Goal: Task Accomplishment & Management: Manage account settings

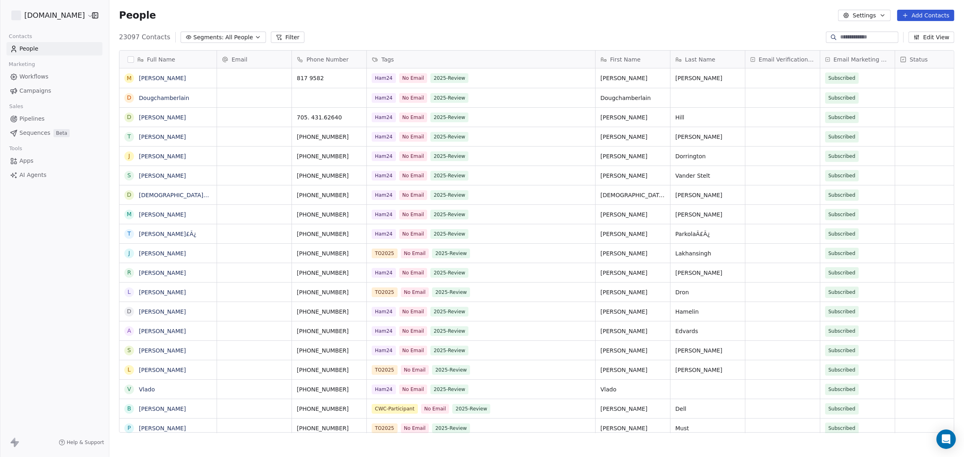
scroll to position [395, 847]
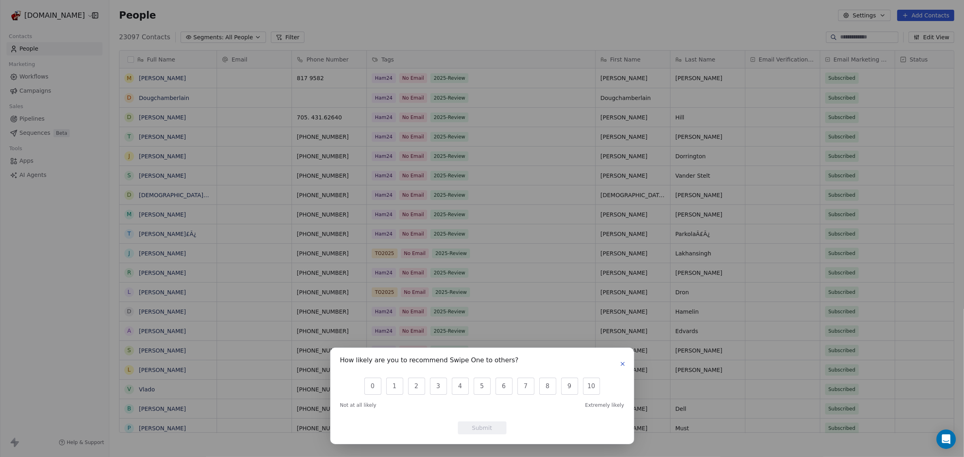
click at [623, 361] on icon "button" at bounding box center [623, 364] width 6 height 6
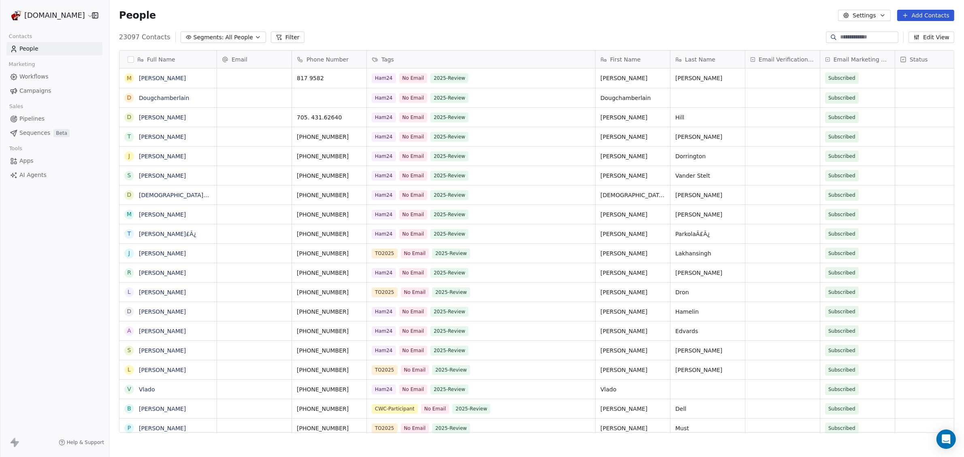
click at [891, 19] on button "Settings" at bounding box center [864, 15] width 52 height 11
click at [861, 72] on span "Export" at bounding box center [870, 72] width 19 height 9
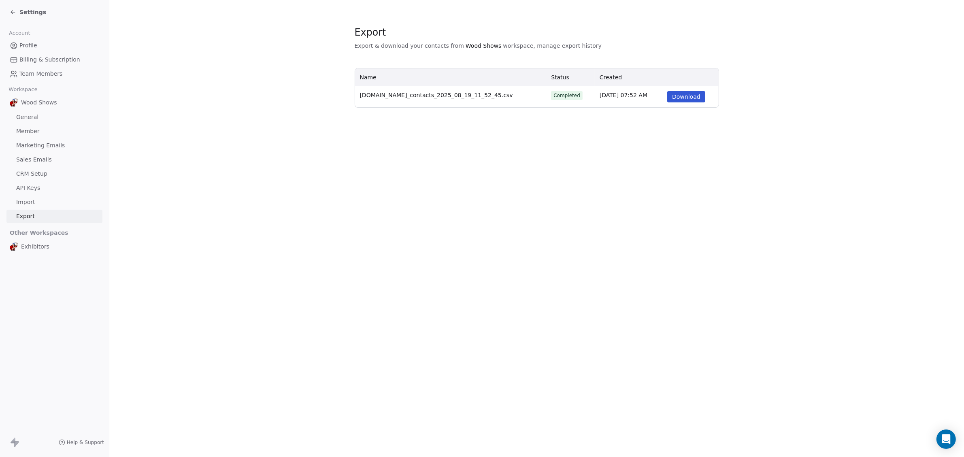
click at [25, 213] on span "Export" at bounding box center [25, 216] width 19 height 9
click at [29, 114] on span "General" at bounding box center [27, 117] width 22 height 9
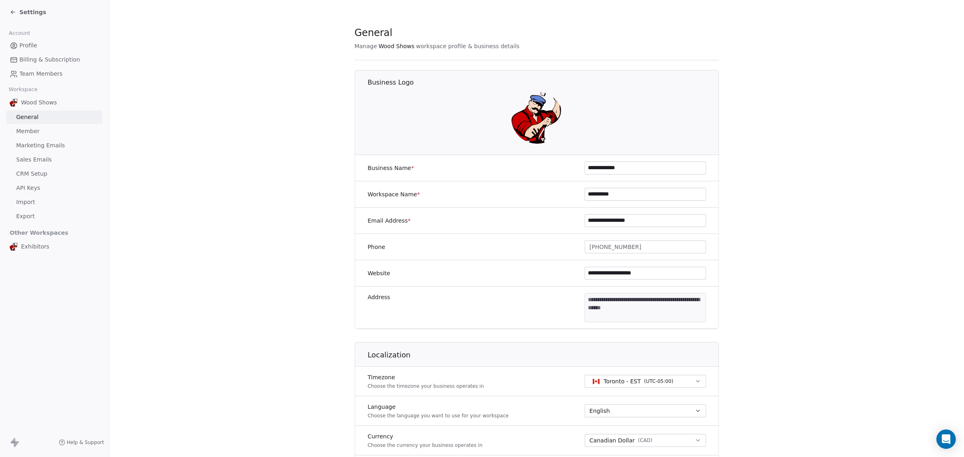
click at [30, 47] on span "Profile" at bounding box center [28, 45] width 18 height 9
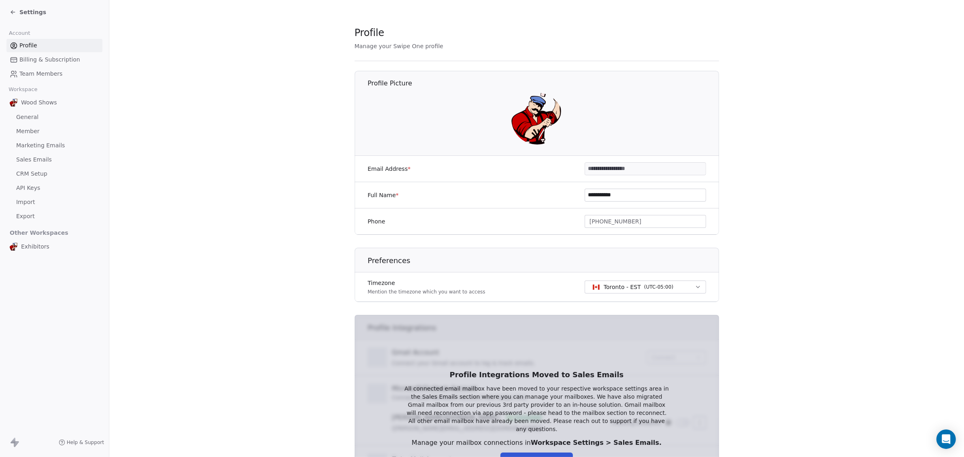
click at [40, 251] on div "Exhibitors" at bounding box center [54, 246] width 96 height 15
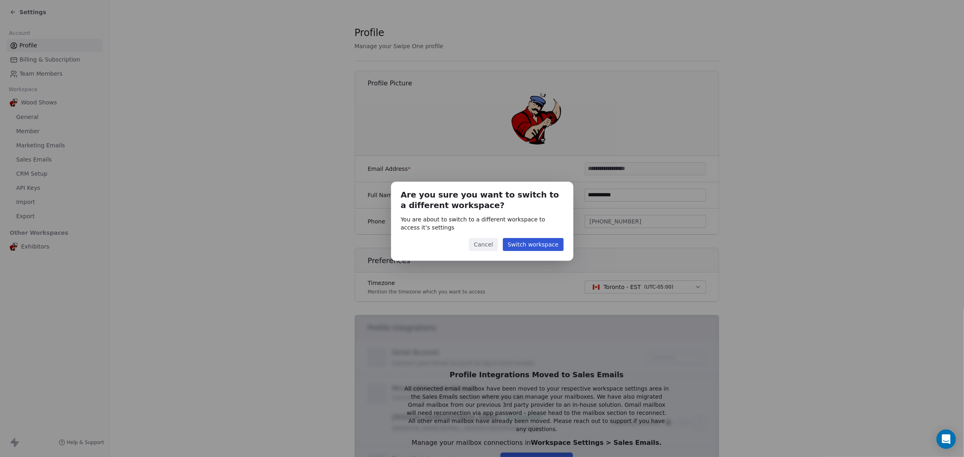
click at [479, 243] on button "Cancel" at bounding box center [483, 244] width 29 height 13
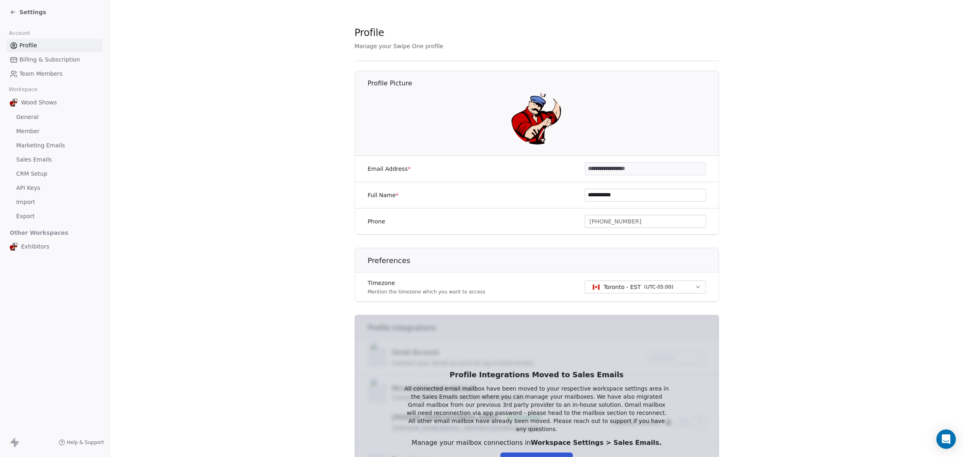
click at [28, 119] on span "General" at bounding box center [27, 117] width 22 height 9
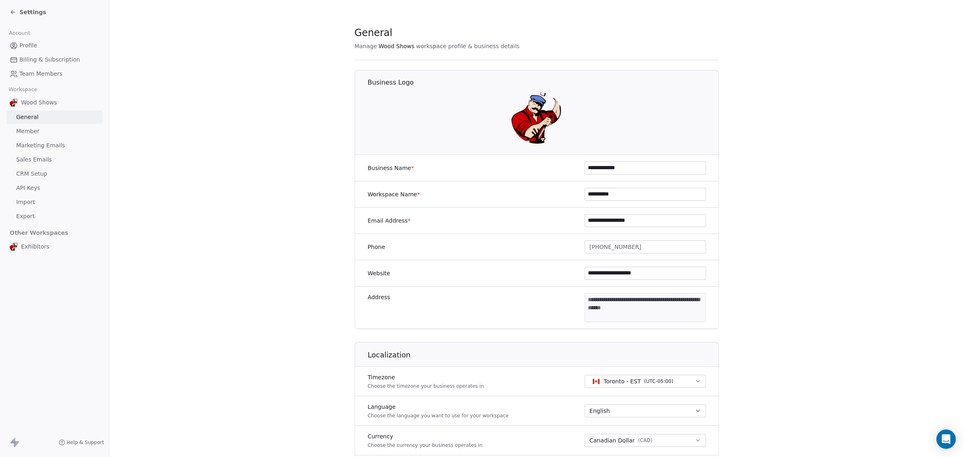
click at [30, 15] on span "Settings" at bounding box center [32, 12] width 27 height 8
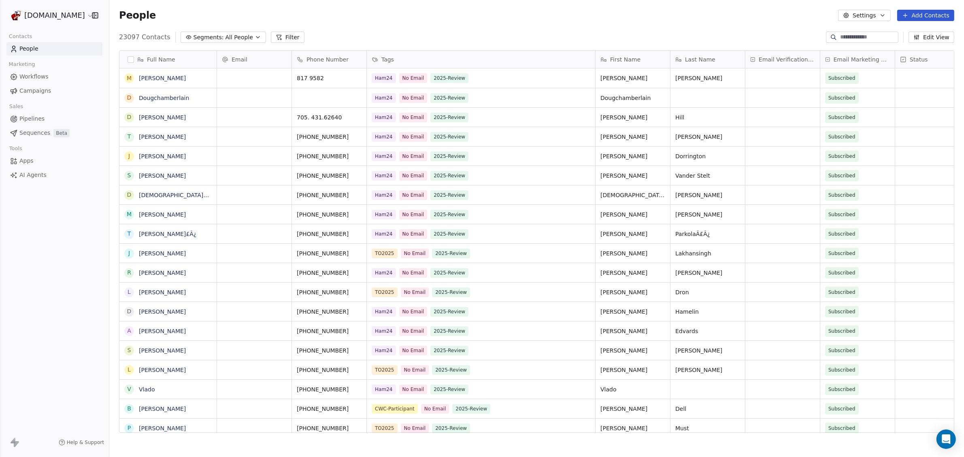
scroll to position [395, 847]
click at [130, 59] on button "button" at bounding box center [131, 59] width 6 height 6
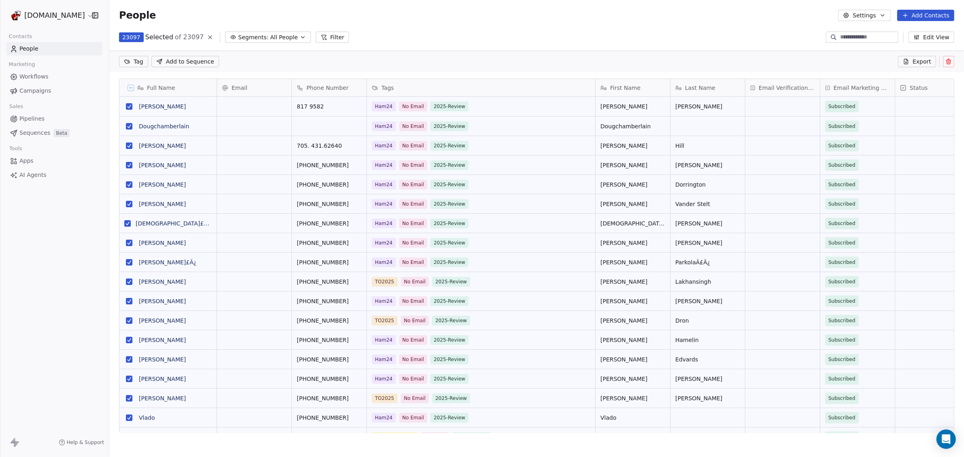
click at [924, 60] on span "Export" at bounding box center [922, 62] width 19 height 8
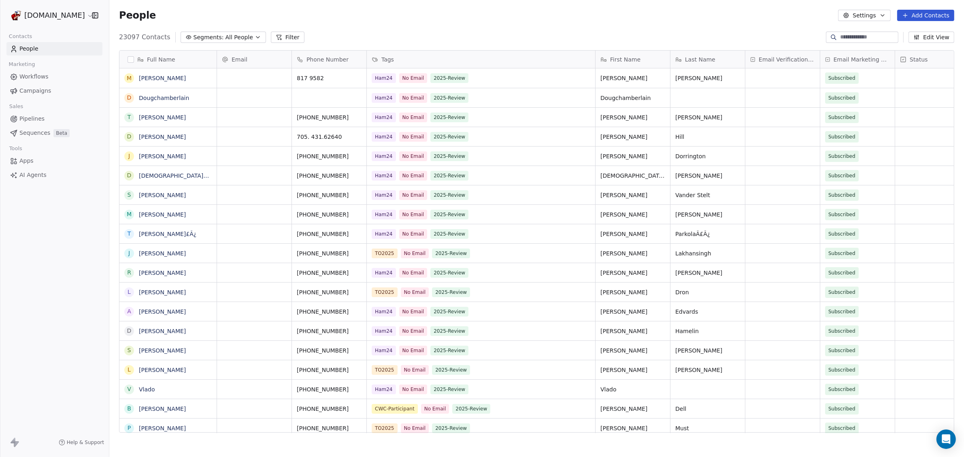
click at [39, 52] on link "People" at bounding box center [54, 48] width 96 height 13
click at [923, 39] on button "Edit View" at bounding box center [932, 37] width 46 height 11
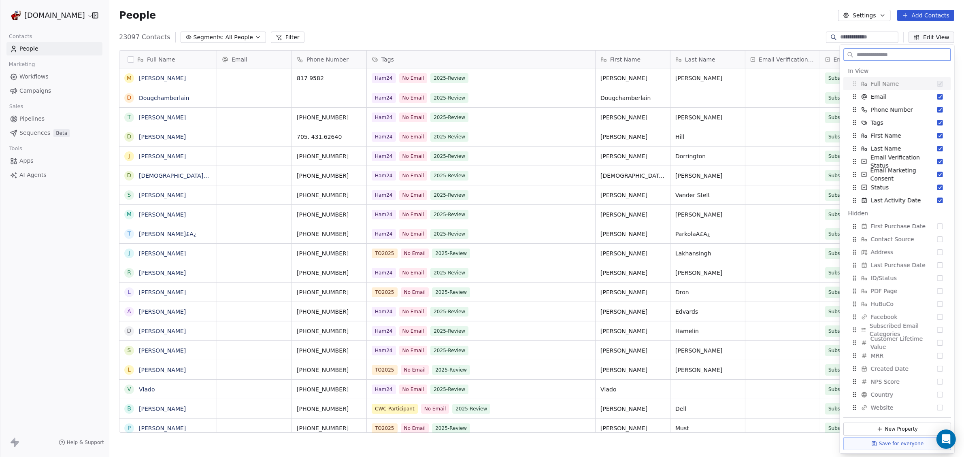
click at [923, 39] on button "Edit View" at bounding box center [932, 37] width 46 height 11
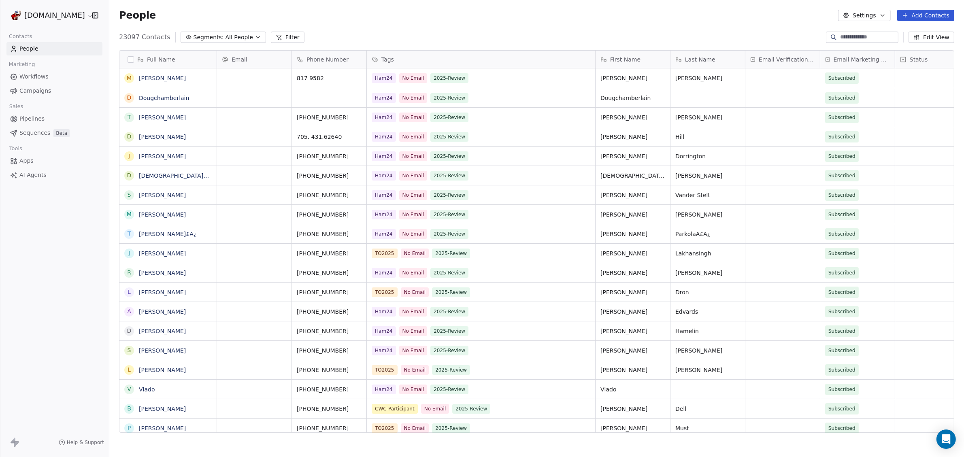
click at [877, 19] on button "Settings" at bounding box center [864, 15] width 52 height 11
click at [867, 71] on span "Export" at bounding box center [870, 72] width 19 height 9
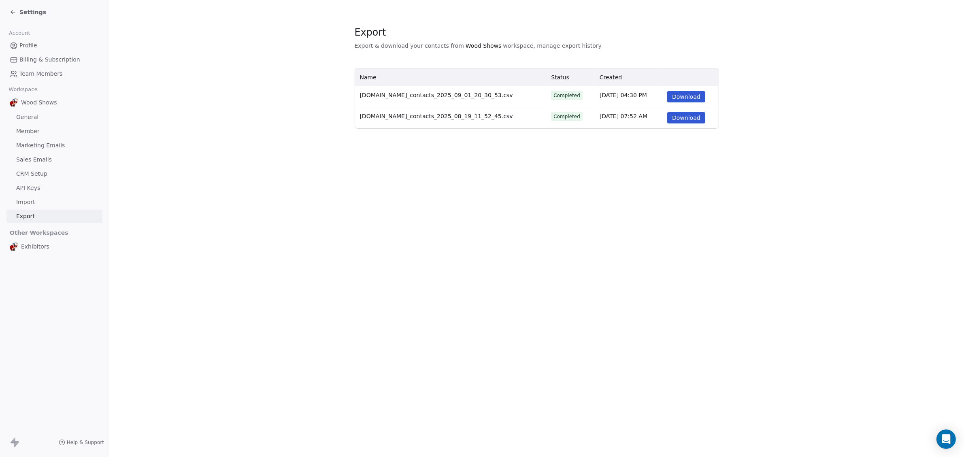
click at [682, 98] on button "Download" at bounding box center [686, 96] width 38 height 11
click at [49, 102] on span "Wood Shows" at bounding box center [39, 102] width 36 height 8
click at [13, 10] on icon at bounding box center [13, 12] width 6 height 6
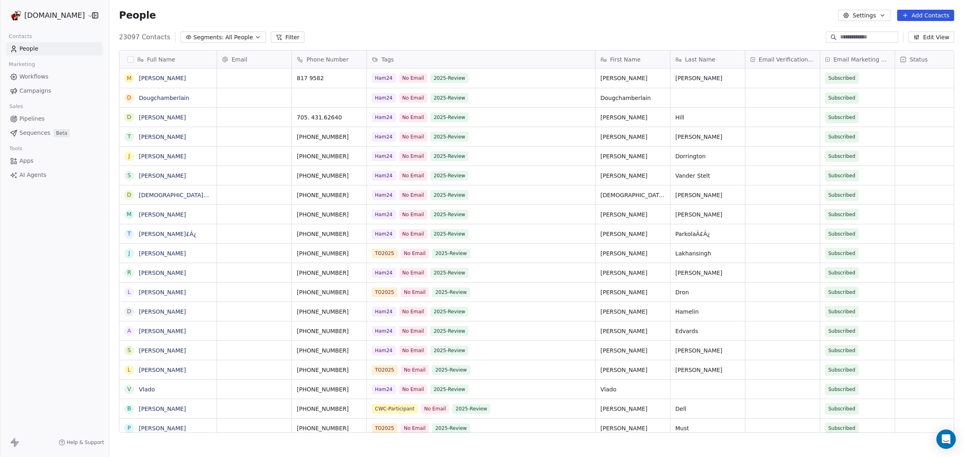
scroll to position [395, 847]
click at [203, 37] on span "Segments:" at bounding box center [209, 37] width 30 height 9
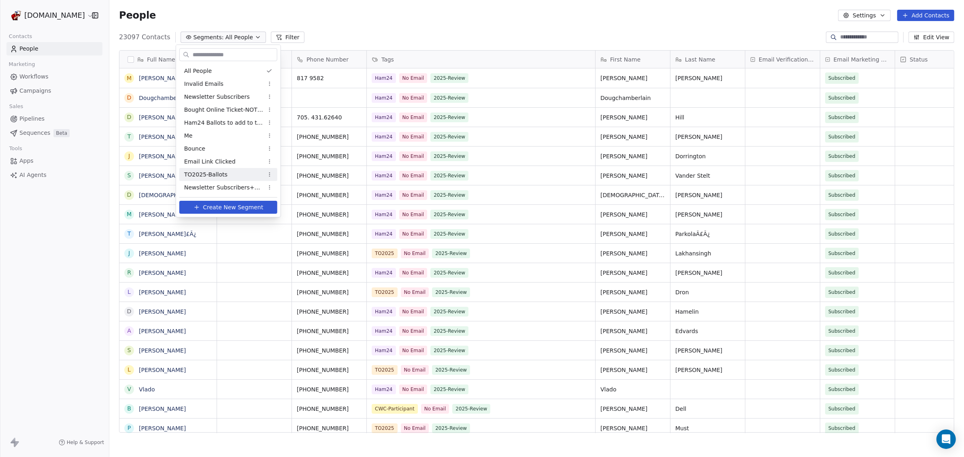
click at [210, 171] on span "TO2025-Ballots" at bounding box center [205, 174] width 43 height 9
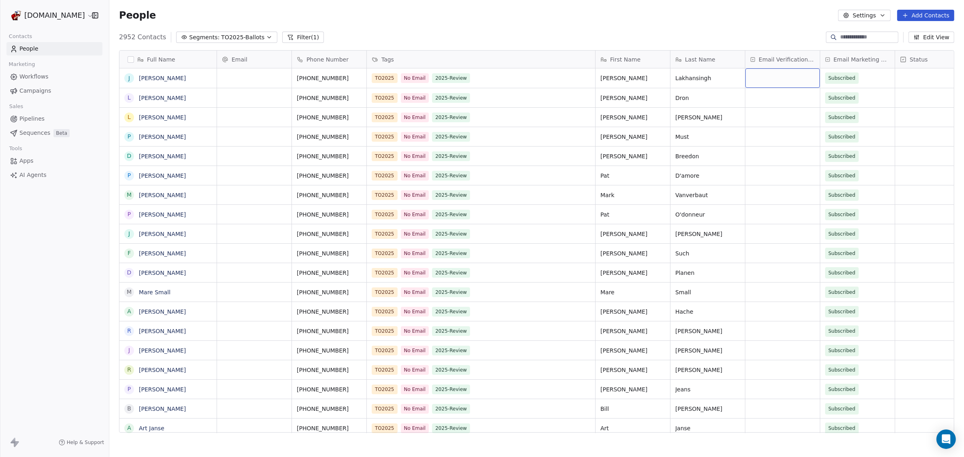
click at [788, 80] on div "grid" at bounding box center [783, 77] width 75 height 19
click at [763, 76] on input "text" at bounding box center [797, 78] width 95 height 9
click at [783, 224] on html "[DOMAIN_NAME] Contacts People Marketing Workflows Campaigns Sales Pipelines Seq…" at bounding box center [482, 228] width 964 height 457
click at [163, 79] on link "[PERSON_NAME]" at bounding box center [162, 78] width 47 height 6
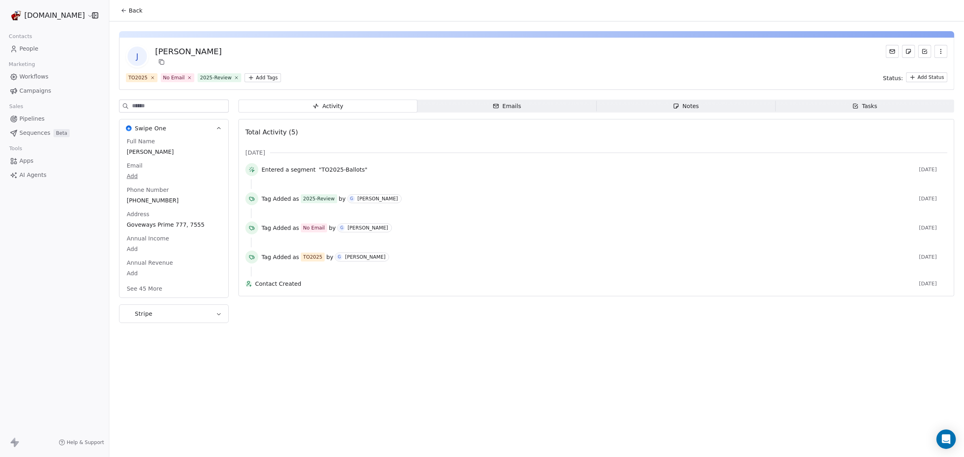
click at [21, 164] on span "Apps" at bounding box center [26, 161] width 14 height 9
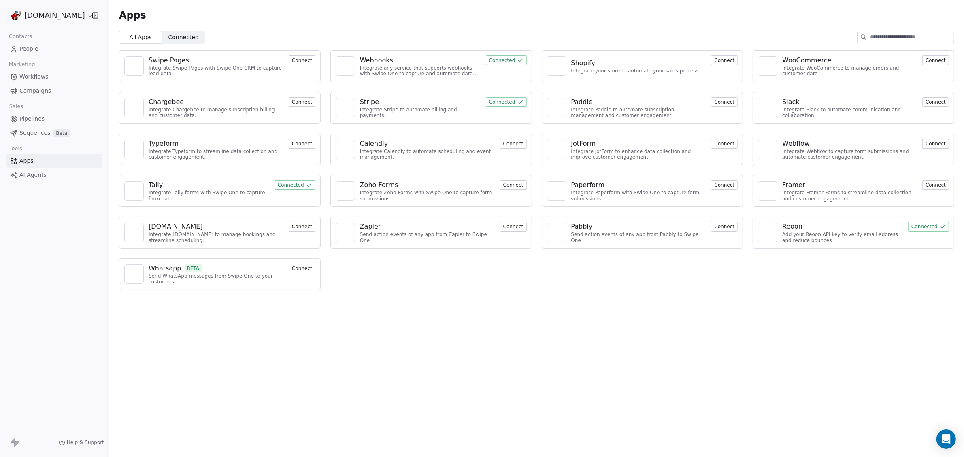
click at [808, 235] on div "Add your Reoon API key to verify email address and reduce bounces" at bounding box center [842, 238] width 121 height 12
click at [32, 177] on span "AI Agents" at bounding box center [32, 175] width 27 height 9
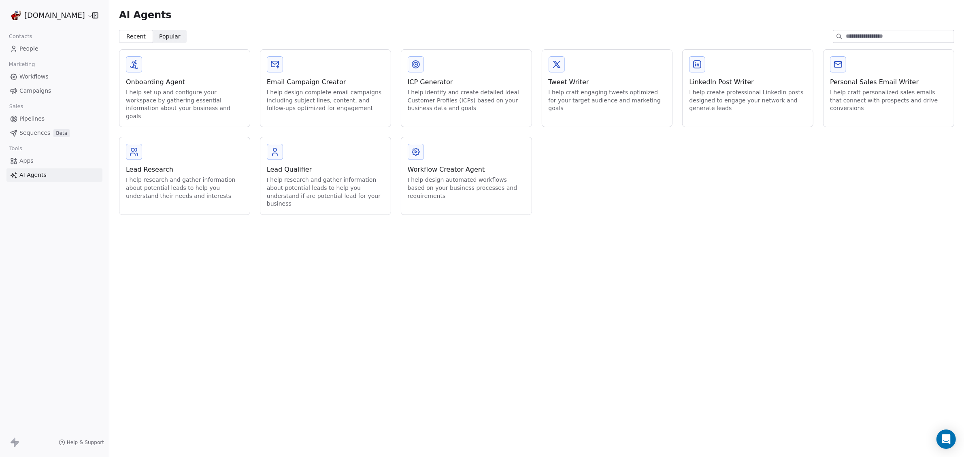
click at [435, 105] on div "I help identify and create detailed Ideal Customer Profiles (ICPs) based on you…" at bounding box center [466, 101] width 117 height 24
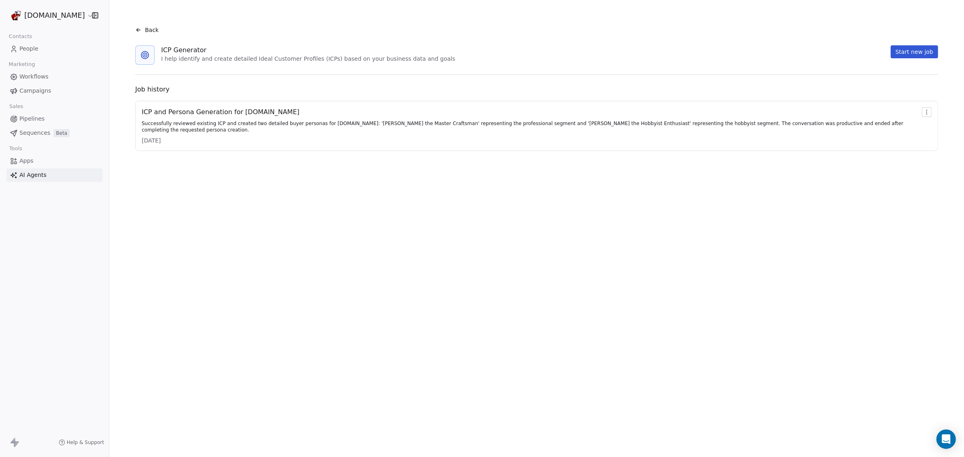
click at [26, 52] on span "People" at bounding box center [28, 49] width 19 height 9
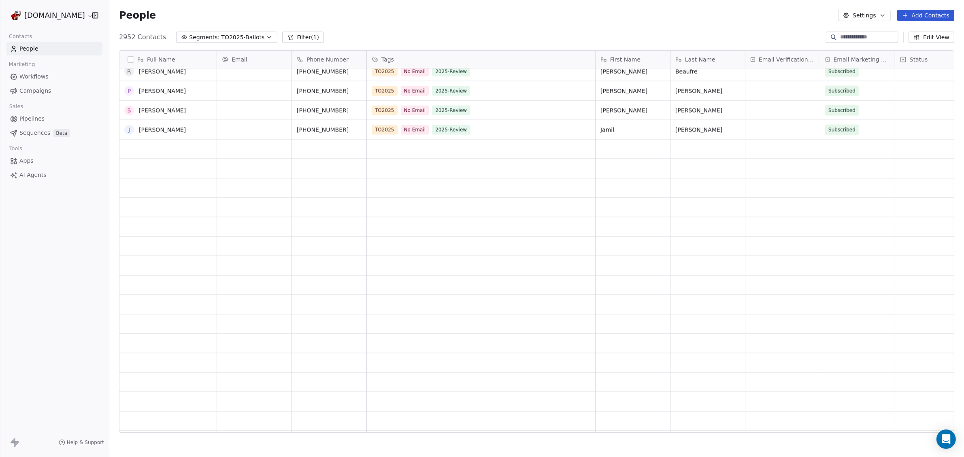
scroll to position [1873, 0]
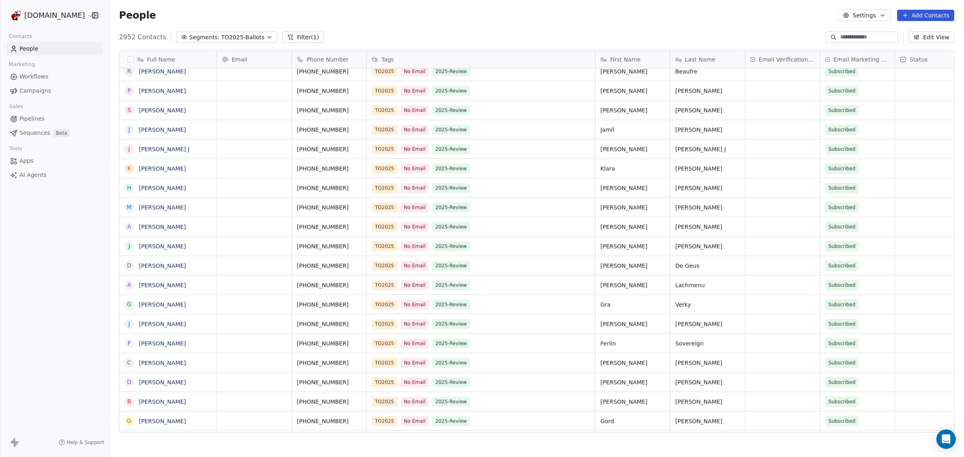
click at [285, 36] on button "Filter (1)" at bounding box center [303, 37] width 42 height 11
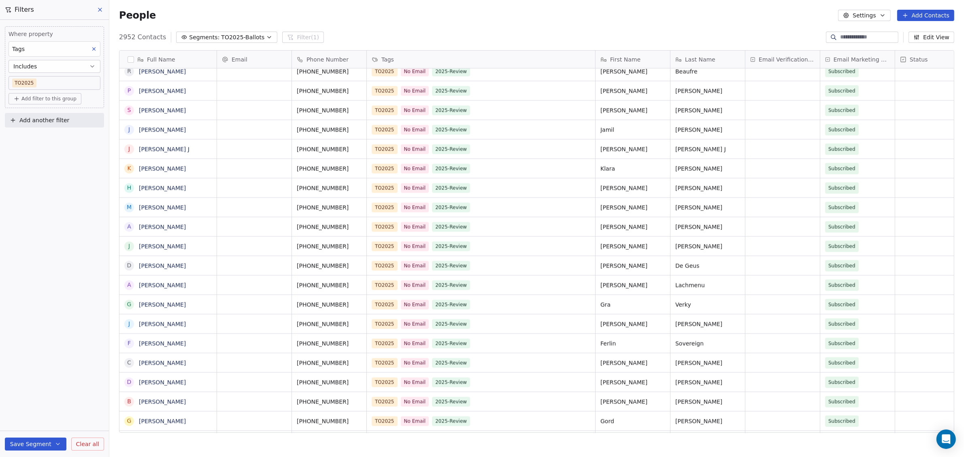
click at [49, 97] on span "Add filter to this group" at bounding box center [48, 99] width 55 height 6
click at [49, 116] on span "Contact properties" at bounding box center [43, 115] width 53 height 9
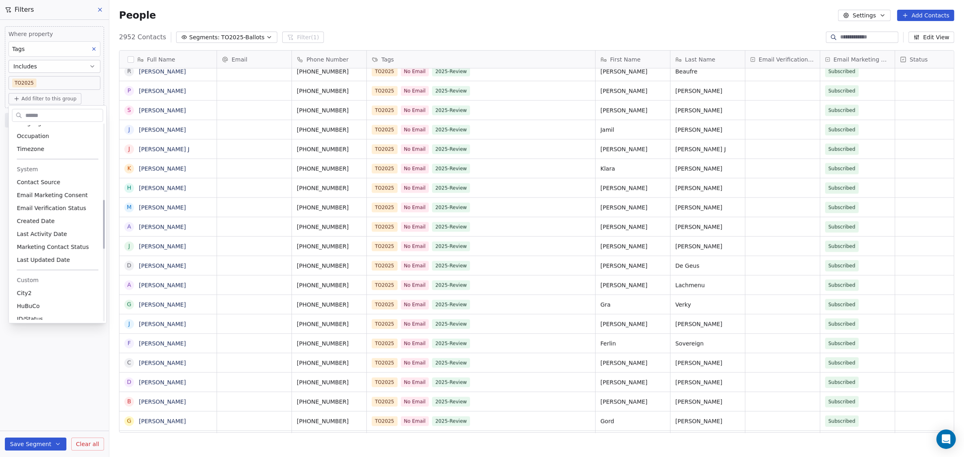
scroll to position [304, 0]
click at [64, 198] on span "Email Verification Status" at bounding box center [51, 198] width 69 height 8
click at [52, 213] on div "Has any value" at bounding box center [54, 214] width 85 height 13
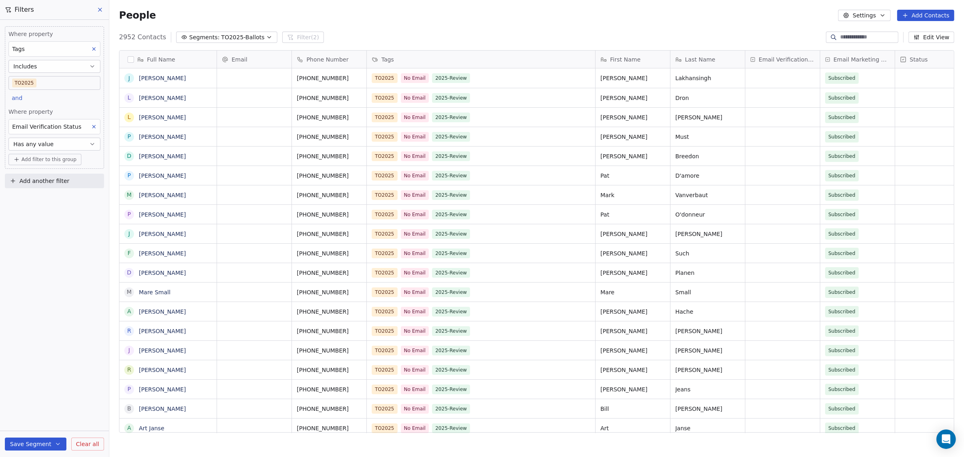
scroll to position [395, 847]
click at [90, 141] on icon "button" at bounding box center [92, 144] width 6 height 6
click at [42, 190] on div "Includes" at bounding box center [54, 188] width 85 height 13
click at [40, 156] on body "[DOMAIN_NAME] Contacts People Marketing Workflows Campaigns Sales Pipelines Seq…" at bounding box center [482, 228] width 964 height 457
click at [22, 181] on button "Suggestions" at bounding box center [23, 183] width 6 height 6
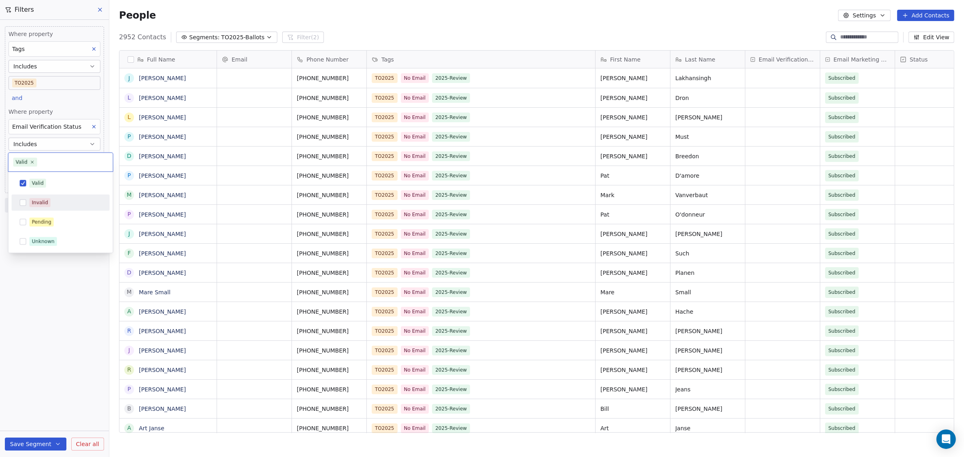
click at [21, 203] on button "Suggestions" at bounding box center [23, 203] width 6 height 6
click at [24, 222] on button "Suggestions" at bounding box center [23, 222] width 6 height 6
click at [21, 252] on button "Suggestions" at bounding box center [23, 252] width 6 height 6
click at [595, 353] on html "[DOMAIN_NAME] Contacts People Marketing Workflows Campaigns Sales Pipelines Seq…" at bounding box center [482, 228] width 964 height 457
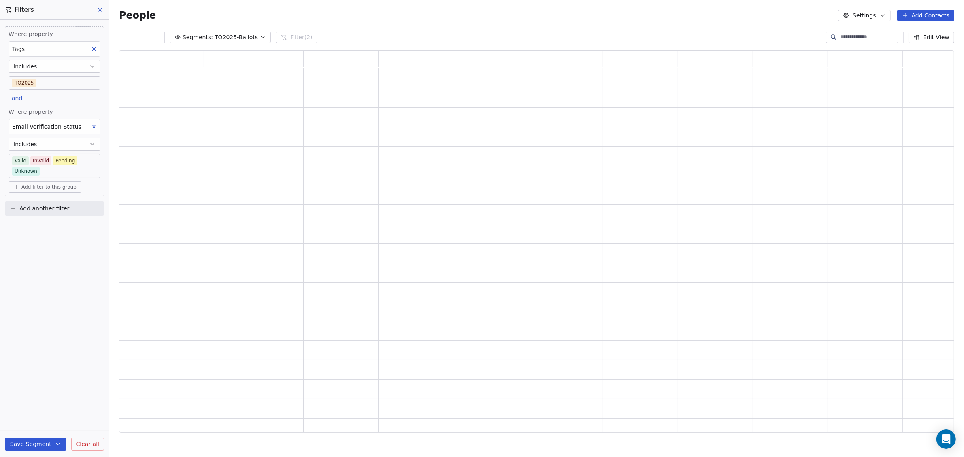
scroll to position [375, 828]
click at [42, 441] on button "Save Segment" at bounding box center [36, 444] width 62 height 13
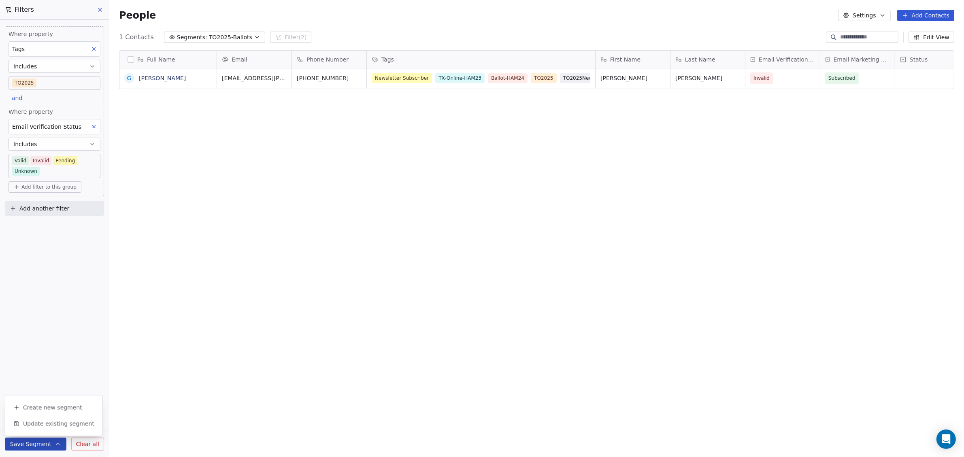
scroll to position [395, 847]
click at [97, 126] on icon at bounding box center [94, 127] width 6 height 6
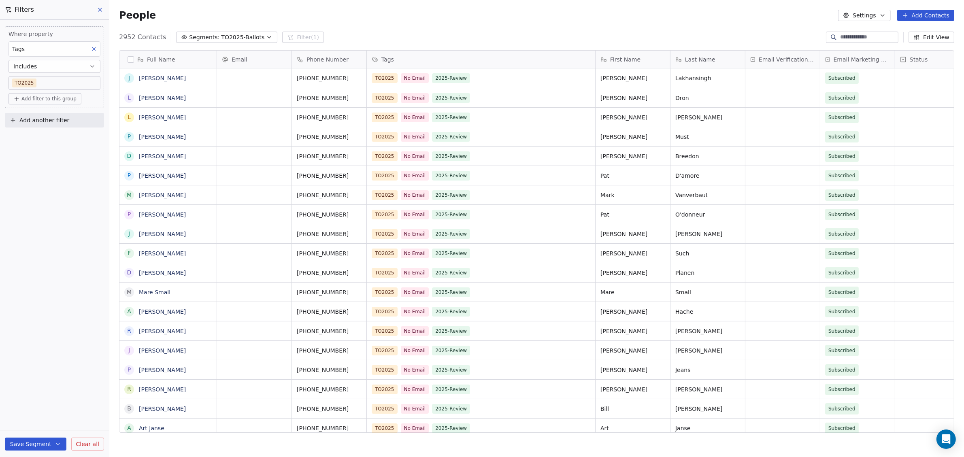
click at [96, 126] on button "Add another filter" at bounding box center [54, 120] width 99 height 15
click at [59, 141] on span "Contact properties" at bounding box center [39, 138] width 53 height 9
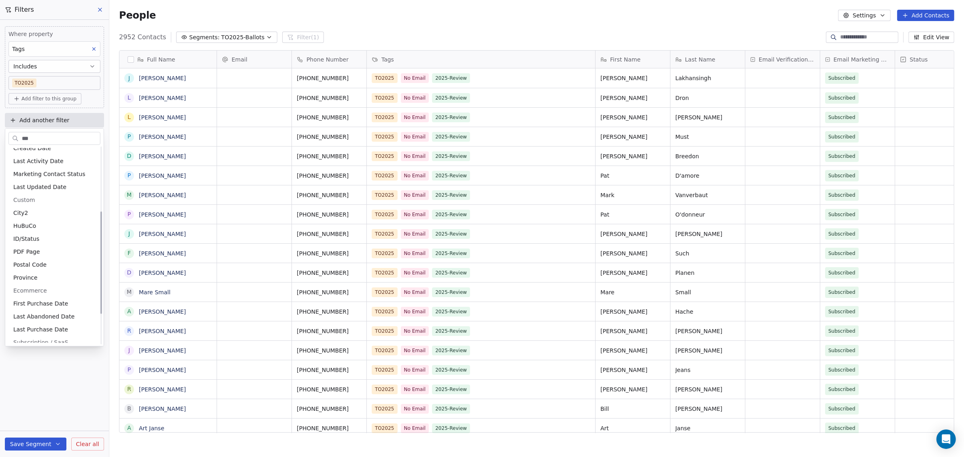
scroll to position [0, 0]
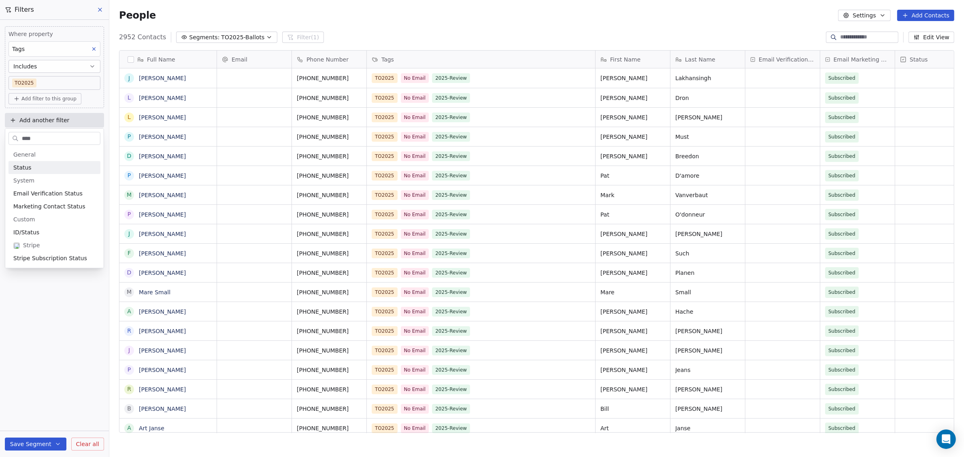
type input "****"
click at [34, 170] on div "Status" at bounding box center [54, 168] width 82 height 8
click at [31, 214] on div "Includes" at bounding box center [54, 213] width 85 height 13
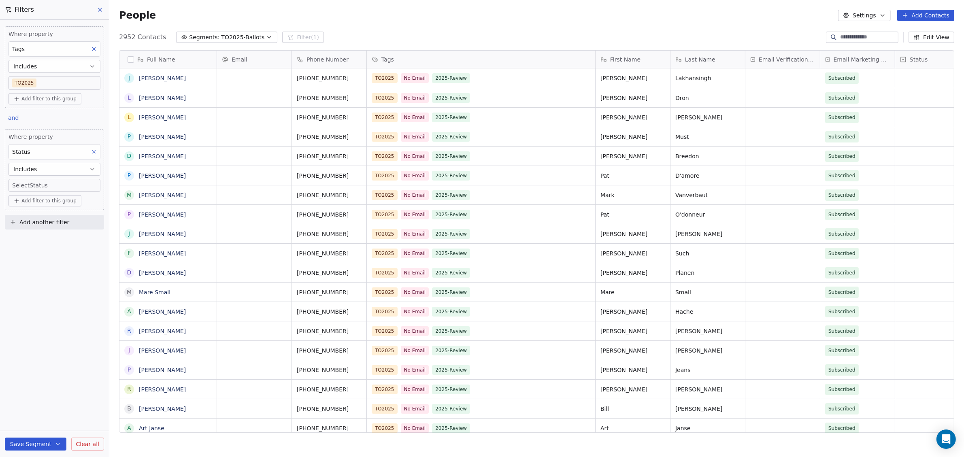
click at [32, 188] on body "[DOMAIN_NAME] Contacts People Marketing Workflows Campaigns Sales Pipelines Seq…" at bounding box center [482, 228] width 964 height 457
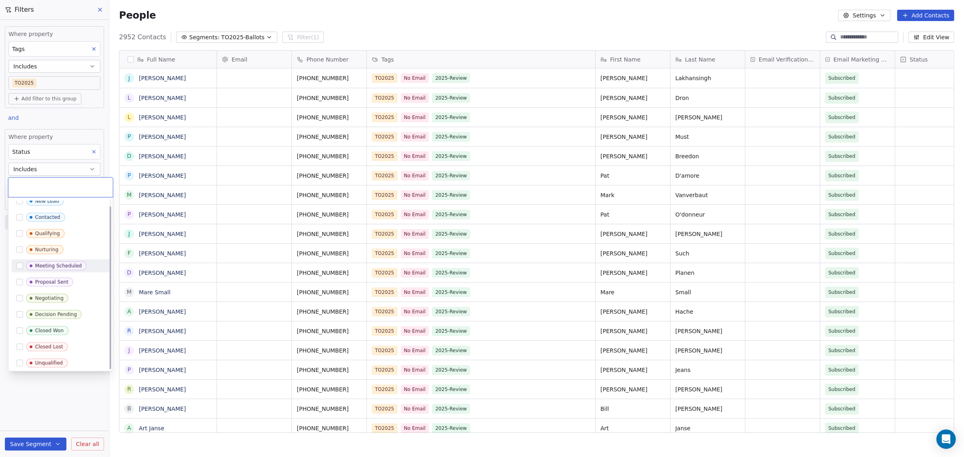
scroll to position [7, 0]
click at [97, 148] on html "[DOMAIN_NAME] Contacts People Marketing Workflows Campaigns Sales Pipelines Seq…" at bounding box center [482, 228] width 964 height 457
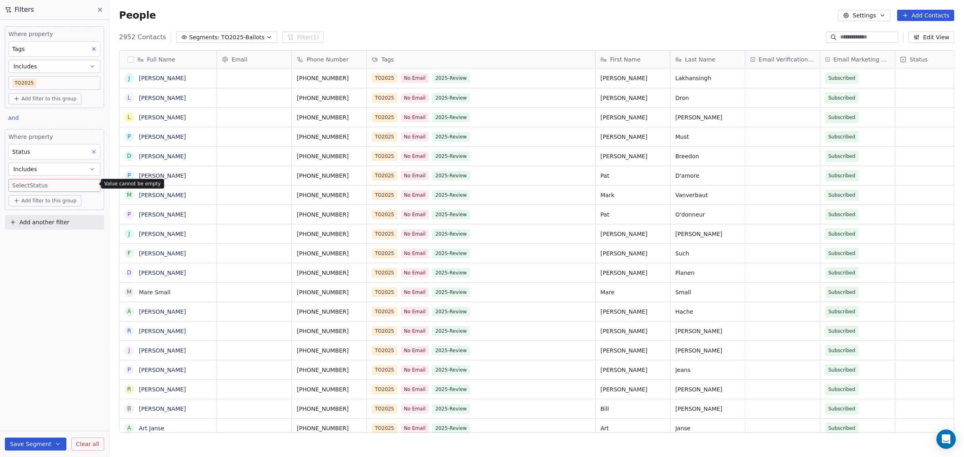
click at [97, 148] on button at bounding box center [94, 152] width 11 height 11
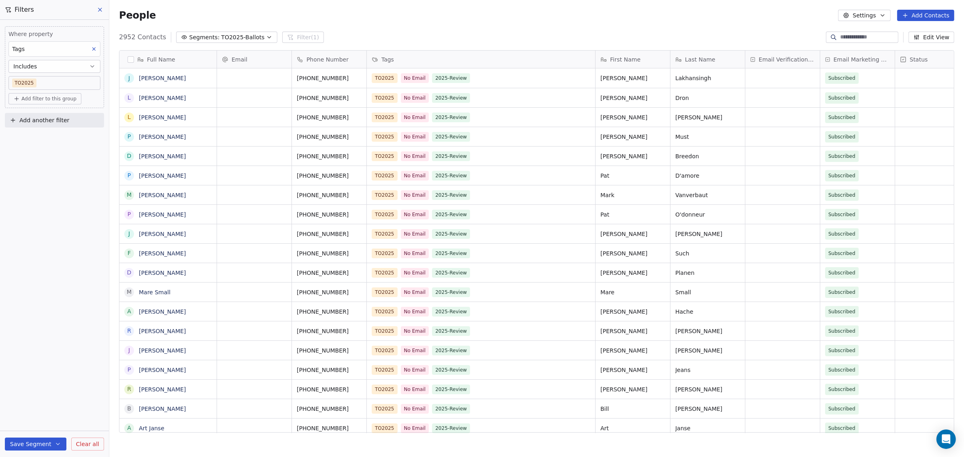
click at [58, 122] on span "Add another filter" at bounding box center [44, 120] width 50 height 9
click at [60, 141] on span "Contact properties" at bounding box center [39, 138] width 53 height 9
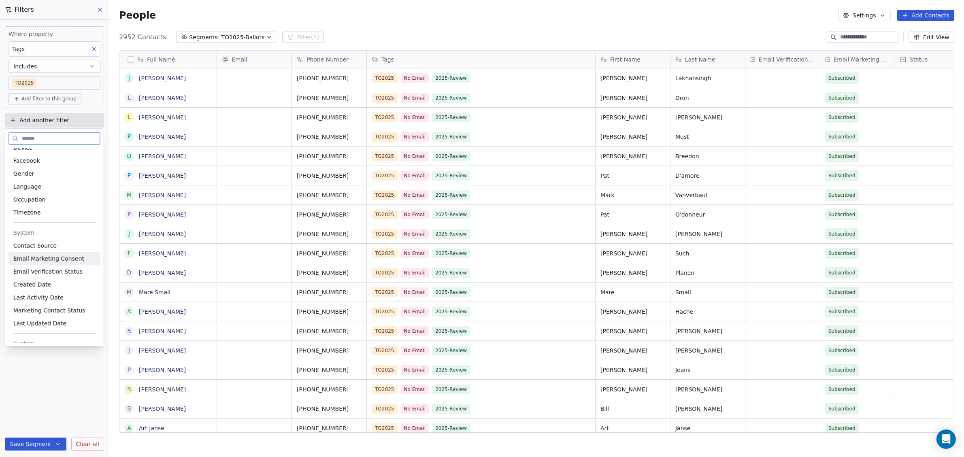
click at [52, 260] on span "Email Marketing Consent" at bounding box center [48, 259] width 71 height 8
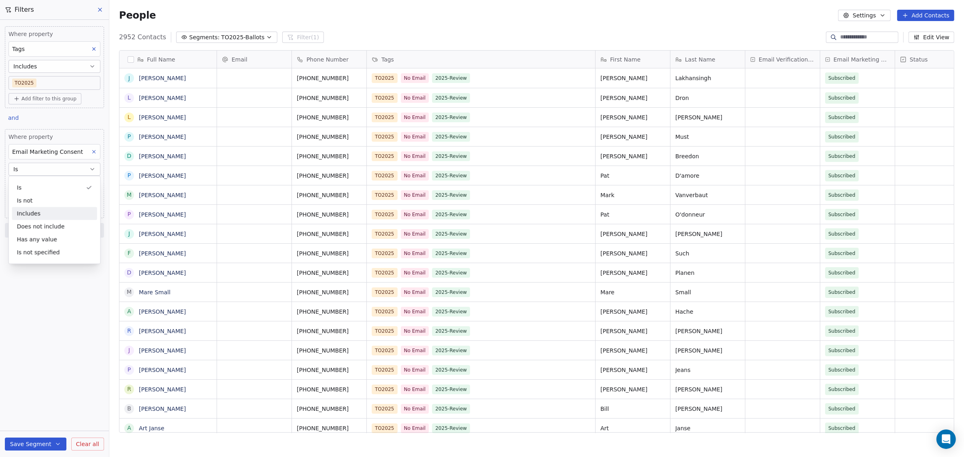
click at [39, 213] on div "Includes" at bounding box center [54, 213] width 85 height 13
click at [45, 183] on body "[DOMAIN_NAME] Contacts People Marketing Workflows Campaigns Sales Pipelines Seq…" at bounding box center [482, 228] width 964 height 457
click at [27, 207] on div "Subscribed" at bounding box center [61, 208] width 92 height 13
click at [23, 225] on button "Suggestions" at bounding box center [23, 227] width 6 height 6
click at [36, 357] on html "[DOMAIN_NAME] Contacts People Marketing Workflows Campaigns Sales Pipelines Seq…" at bounding box center [482, 228] width 964 height 457
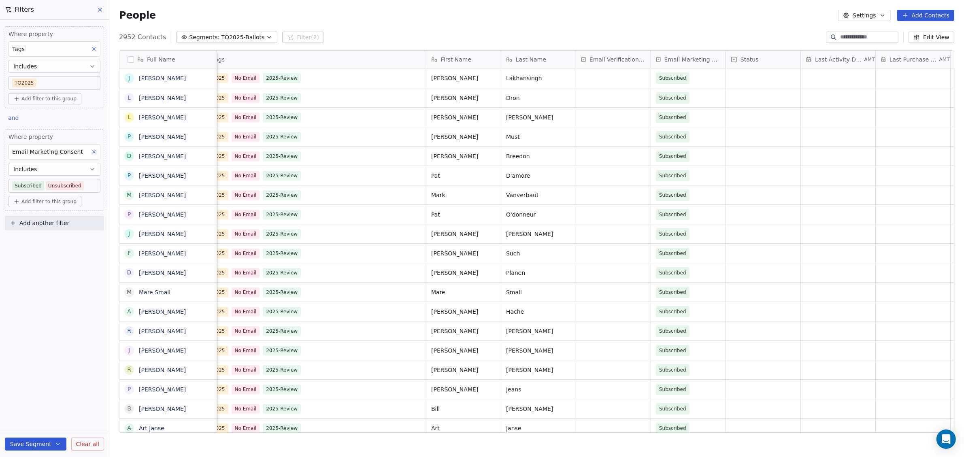
scroll to position [0, 193]
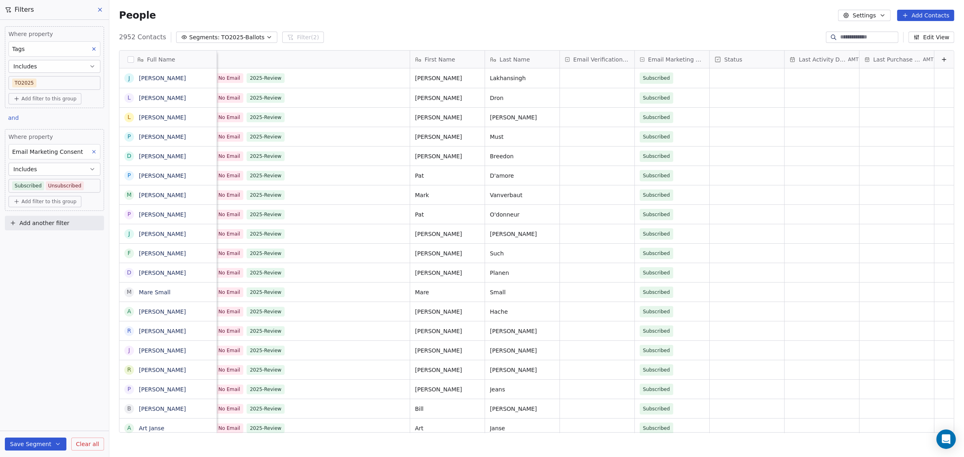
click at [923, 39] on button "Edit View" at bounding box center [932, 37] width 46 height 11
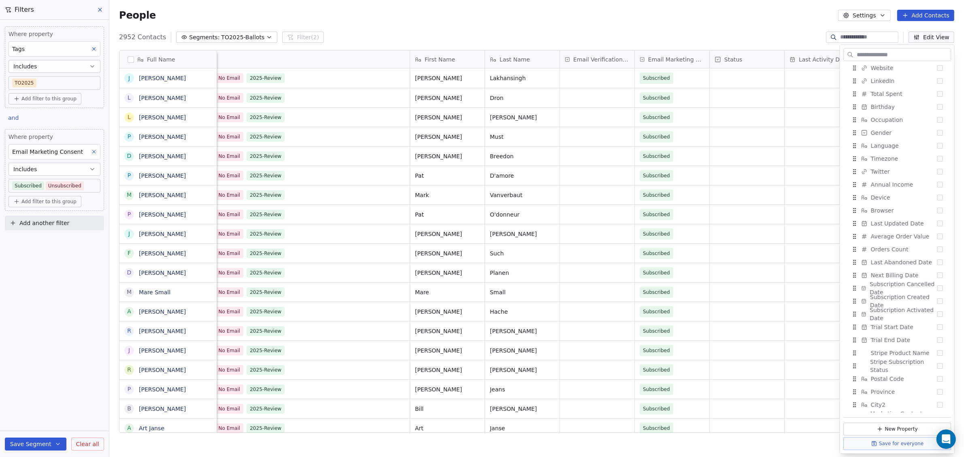
scroll to position [351, 0]
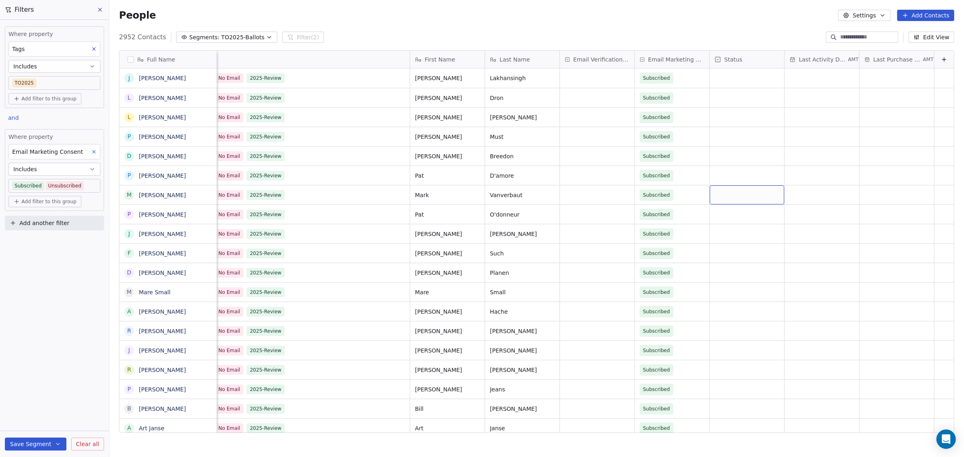
click at [98, 11] on icon at bounding box center [100, 9] width 6 height 6
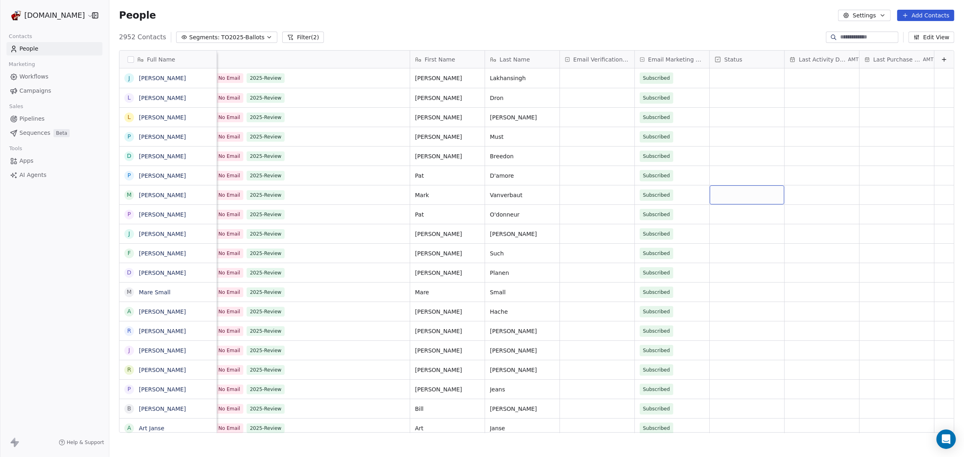
click at [48, 53] on link "People" at bounding box center [54, 48] width 96 height 13
click at [266, 39] on icon "button" at bounding box center [269, 37] width 6 height 6
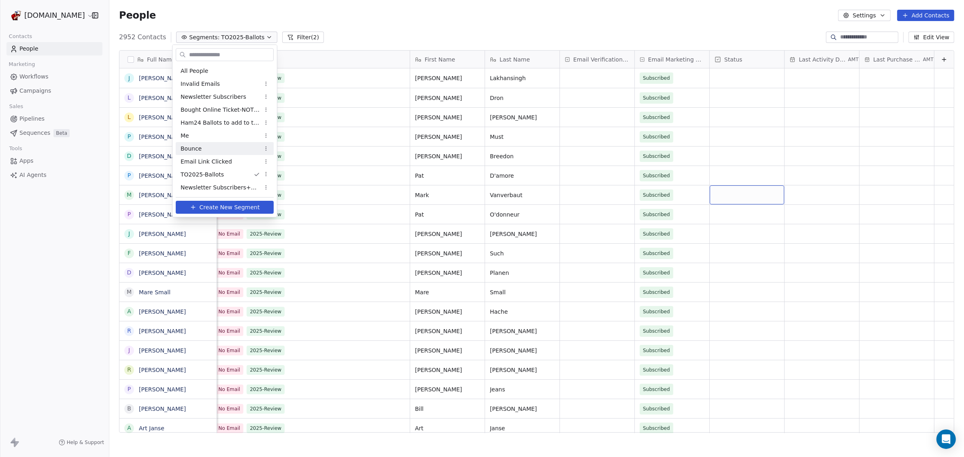
click at [248, 147] on div "Bounce" at bounding box center [225, 148] width 98 height 13
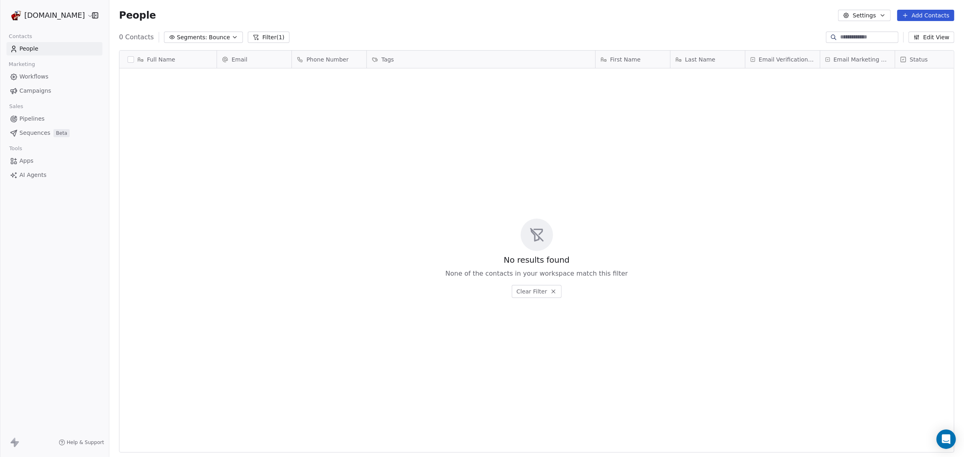
scroll to position [395, 847]
click at [214, 36] on span "Bounce" at bounding box center [219, 37] width 21 height 9
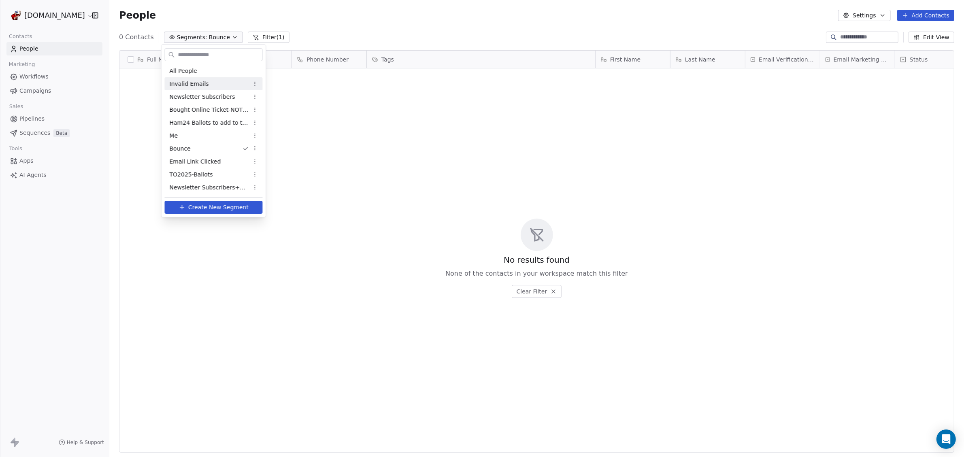
click at [218, 84] on div "Invalid Emails" at bounding box center [214, 83] width 98 height 13
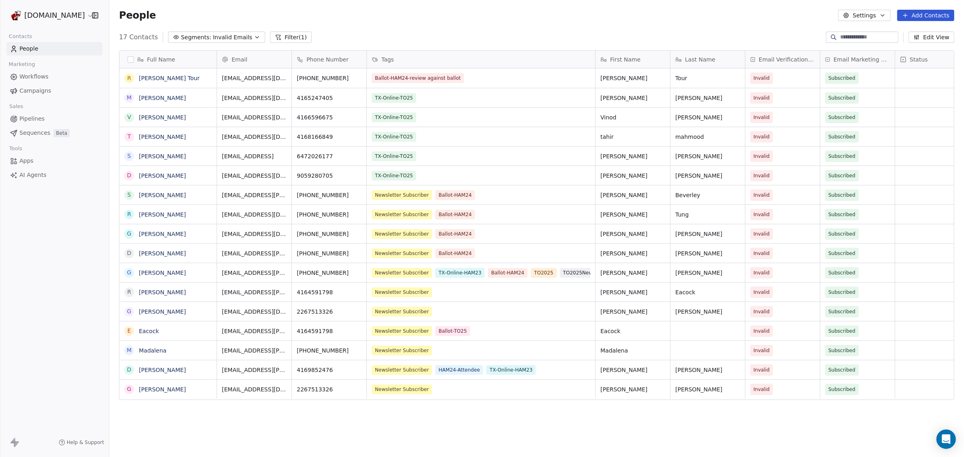
click at [271, 37] on button "Filter (1)" at bounding box center [291, 37] width 42 height 11
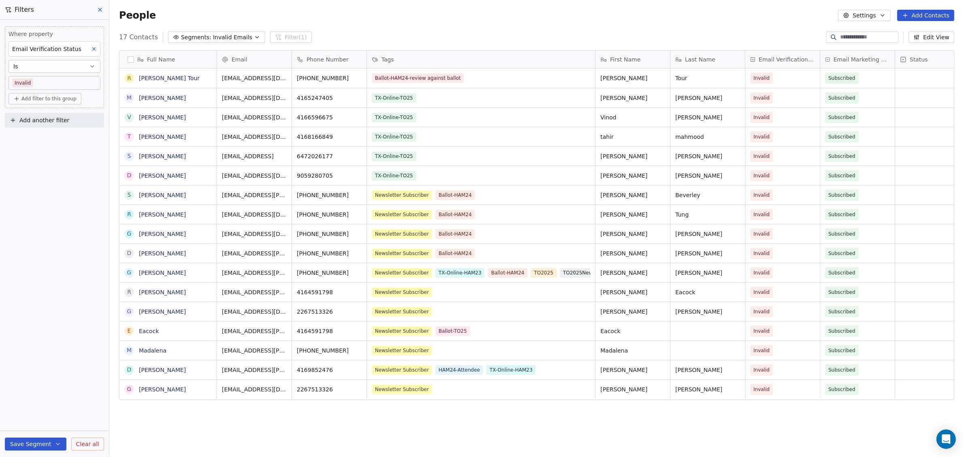
click at [66, 64] on button "Is" at bounding box center [55, 66] width 92 height 13
click at [55, 79] on body "[DOMAIN_NAME] Contacts People Marketing Workflows Campaigns Sales Pipelines Seq…" at bounding box center [482, 228] width 964 height 457
click at [55, 79] on div "Invalid" at bounding box center [61, 85] width 104 height 19
click at [432, 32] on html "[DOMAIN_NAME] Contacts People Marketing Workflows Campaigns Sales Pipelines Seq…" at bounding box center [482, 228] width 964 height 457
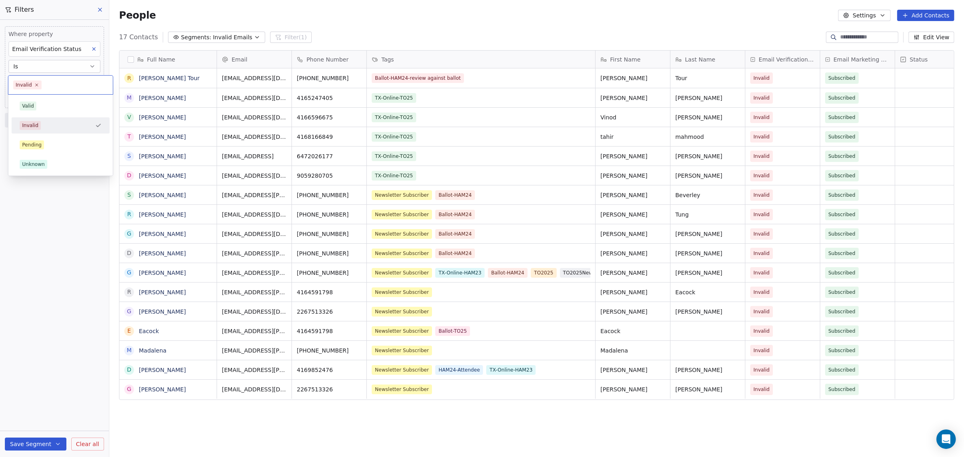
click at [72, 78] on body "[DOMAIN_NAME] Contacts People Marketing Workflows Campaigns Sales Pipelines Seq…" at bounding box center [482, 228] width 964 height 457
click at [51, 109] on div "Valid" at bounding box center [61, 106] width 82 height 9
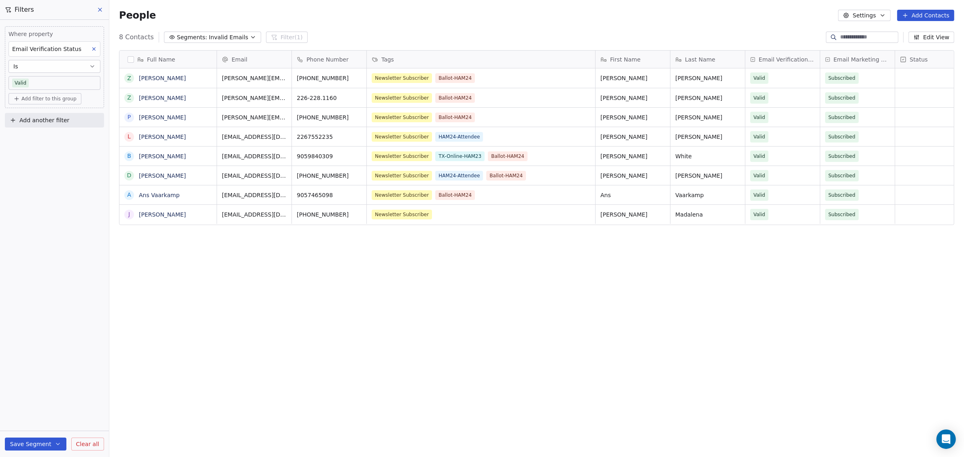
click at [43, 99] on span "Add filter to this group" at bounding box center [48, 99] width 55 height 6
click at [43, 99] on html "[DOMAIN_NAME] Contacts People Marketing Workflows Campaigns Sales Pipelines Seq…" at bounding box center [482, 228] width 964 height 457
click at [43, 99] on span "Add filter to this group" at bounding box center [48, 99] width 55 height 6
click at [47, 79] on html "[DOMAIN_NAME] Contacts People Marketing Workflows Campaigns Sales Pipelines Seq…" at bounding box center [482, 228] width 964 height 457
click at [47, 79] on body "[DOMAIN_NAME] Contacts People Marketing Workflows Campaigns Sales Pipelines Seq…" at bounding box center [482, 228] width 964 height 457
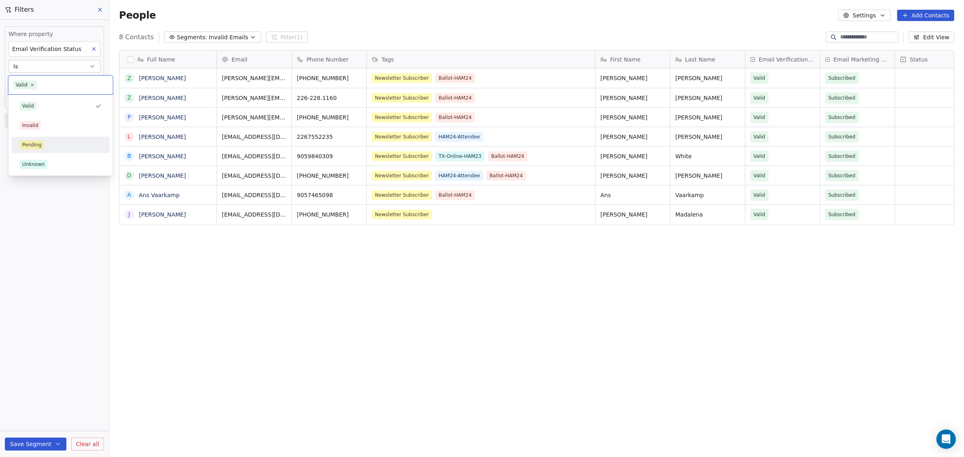
click at [56, 143] on div "Pending" at bounding box center [61, 145] width 82 height 9
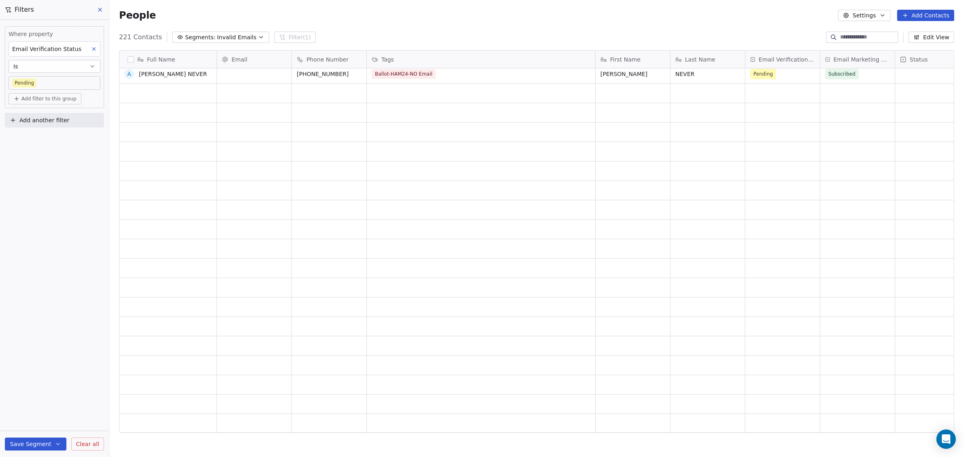
scroll to position [0, 0]
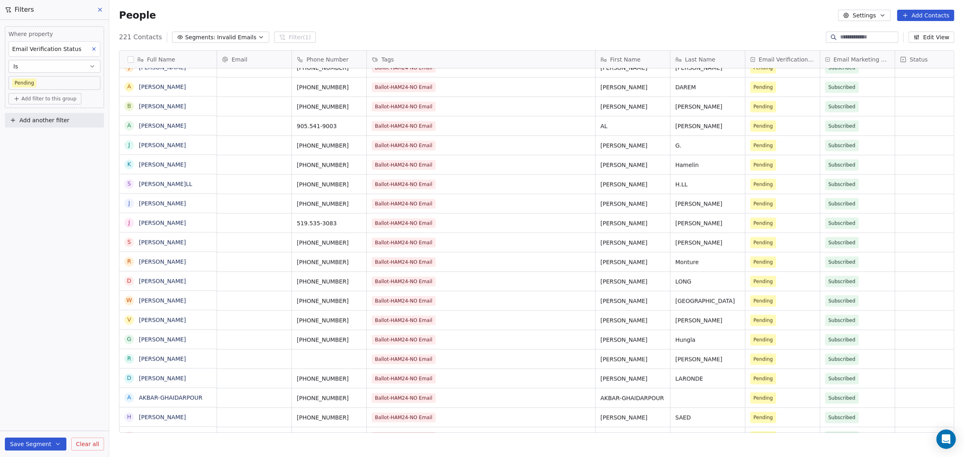
click at [62, 79] on body "[DOMAIN_NAME] Contacts People Marketing Workflows Campaigns Sales Pipelines Seq…" at bounding box center [482, 228] width 964 height 457
click at [44, 160] on span "Unknown" at bounding box center [34, 164] width 28 height 9
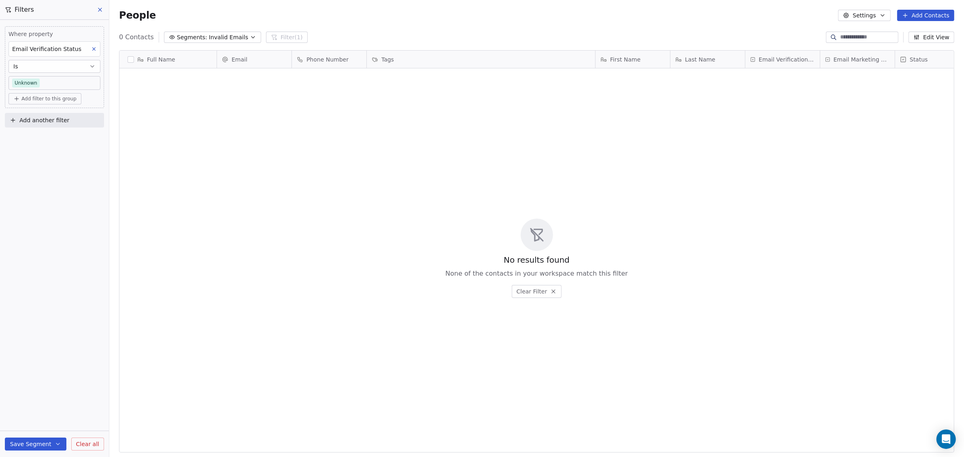
click at [45, 82] on body "[DOMAIN_NAME] Contacts People Marketing Workflows Campaigns Sales Pipelines Seq…" at bounding box center [482, 228] width 964 height 457
click at [38, 143] on div "Pending" at bounding box center [31, 144] width 19 height 7
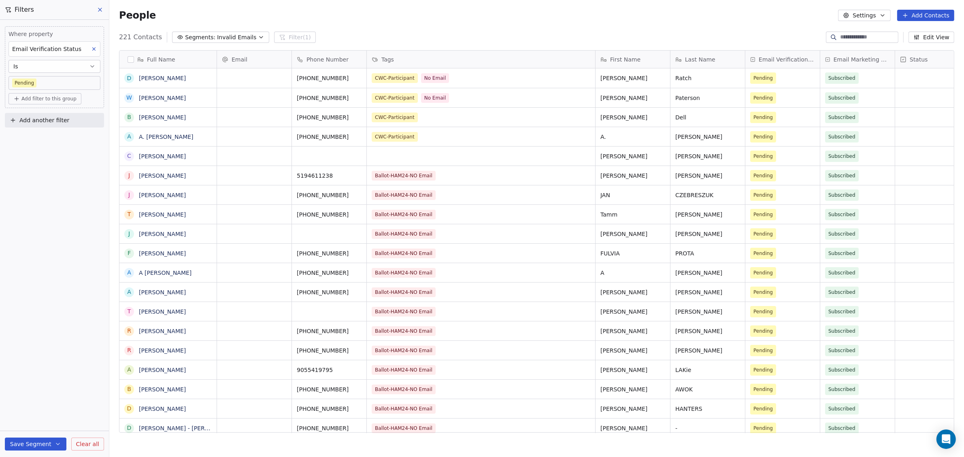
click at [55, 67] on button "Is" at bounding box center [55, 66] width 92 height 13
click at [60, 67] on button "Is" at bounding box center [55, 66] width 92 height 13
click at [217, 36] on span "Invalid Emails" at bounding box center [236, 37] width 39 height 9
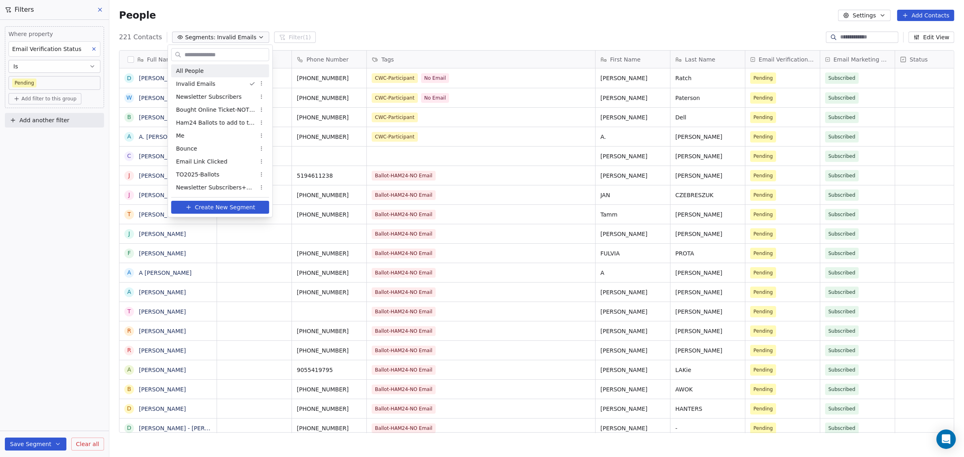
click at [215, 74] on div "All People" at bounding box center [220, 70] width 98 height 13
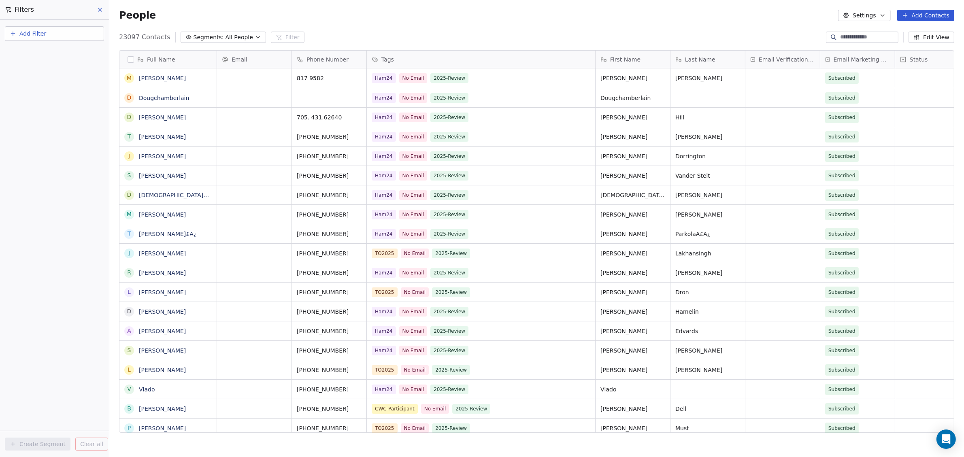
scroll to position [395, 847]
click at [129, 61] on button "button" at bounding box center [131, 59] width 6 height 6
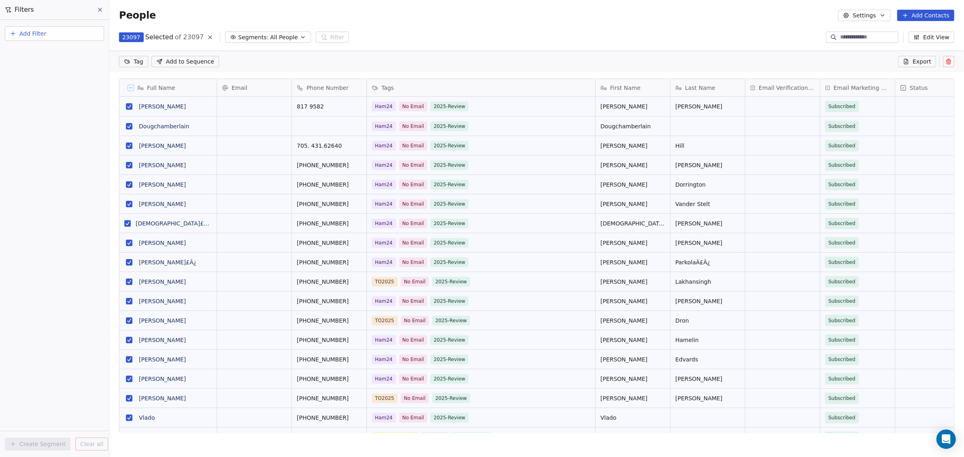
scroll to position [366, 847]
click at [918, 63] on span "Export" at bounding box center [922, 62] width 19 height 8
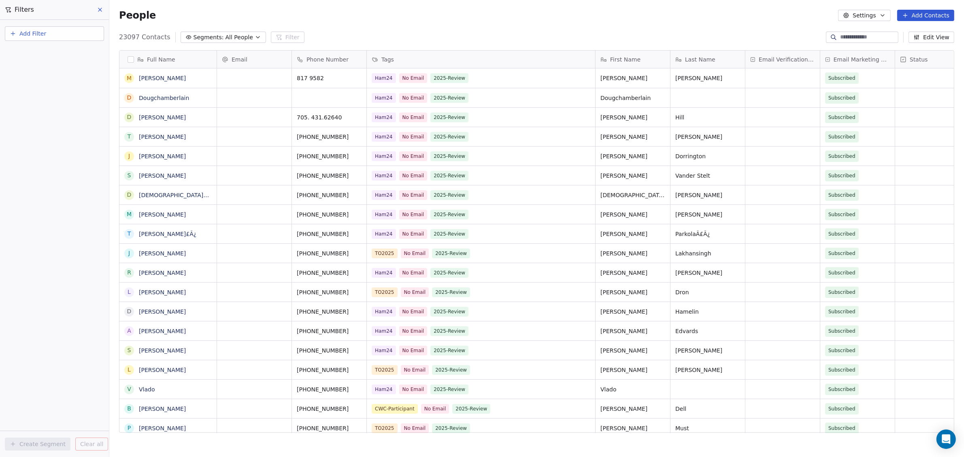
scroll to position [395, 847]
click at [514, 22] on link "here" at bounding box center [520, 19] width 12 height 6
